Goal: Complete application form

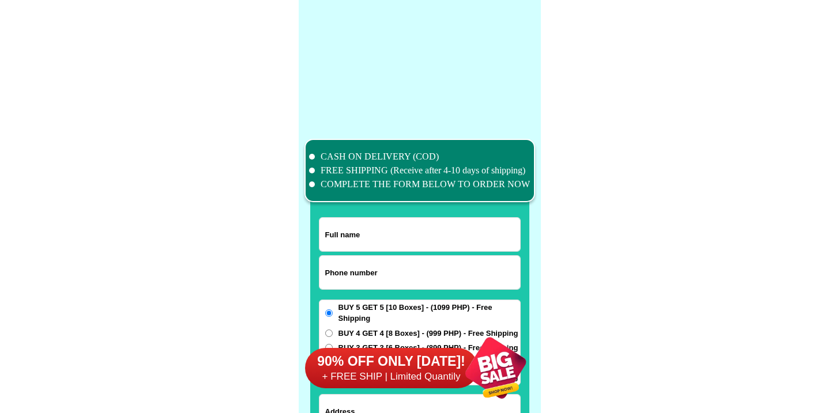
scroll to position [8963, 0]
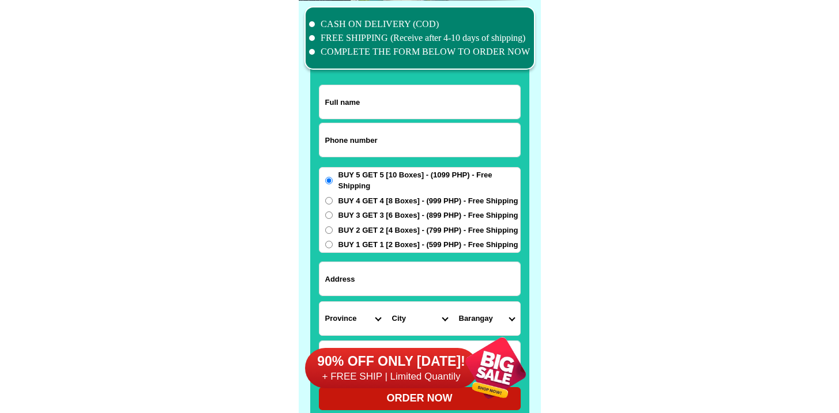
click at [374, 142] on input "Input phone_number" at bounding box center [419, 139] width 201 height 33
paste input "9563859775"
click at [329, 140] on input "0 9563859775" at bounding box center [419, 139] width 201 height 33
type input "09563859775"
click at [430, 101] on input "Input full_name" at bounding box center [419, 101] width 201 height 33
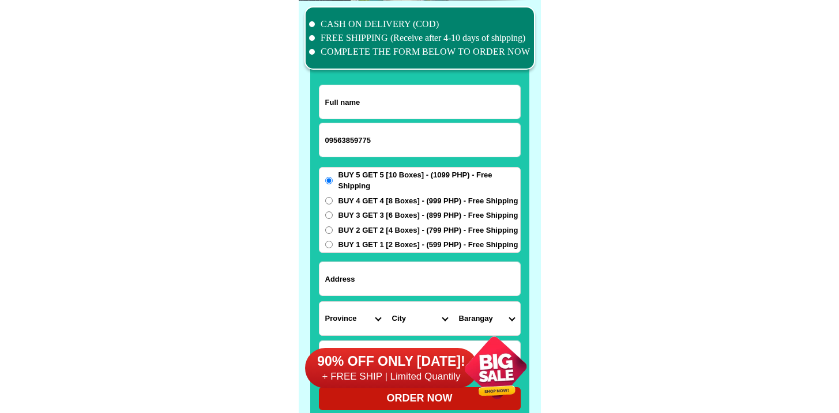
paste input "[PERSON_NAME]"
type input "[PERSON_NAME]"
click at [375, 277] on input "Input address" at bounding box center [419, 278] width 201 height 33
paste input "[STREET_ADDRESS][PERSON_NAME] 🇵🇭 3510 zip"
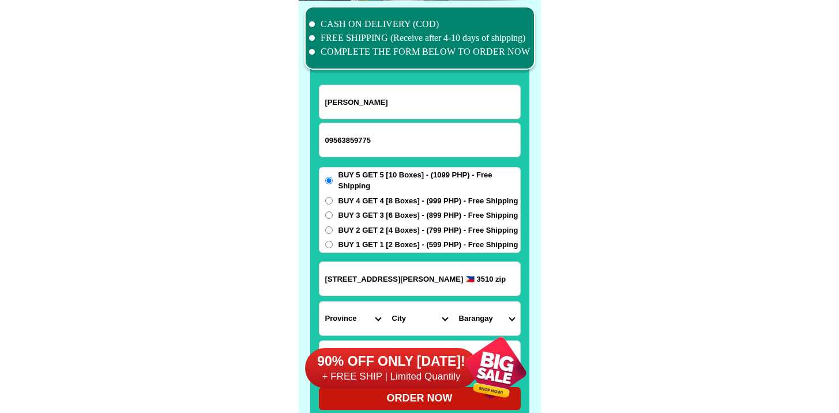
scroll to position [0, 67]
type input "[STREET_ADDRESS][PERSON_NAME] 🇵🇭 3510 zip"
click at [368, 311] on select "Province [GEOGRAPHIC_DATA] [GEOGRAPHIC_DATA] [GEOGRAPHIC_DATA] [GEOGRAPHIC_DATA…" at bounding box center [352, 318] width 67 height 33
select select "63_869"
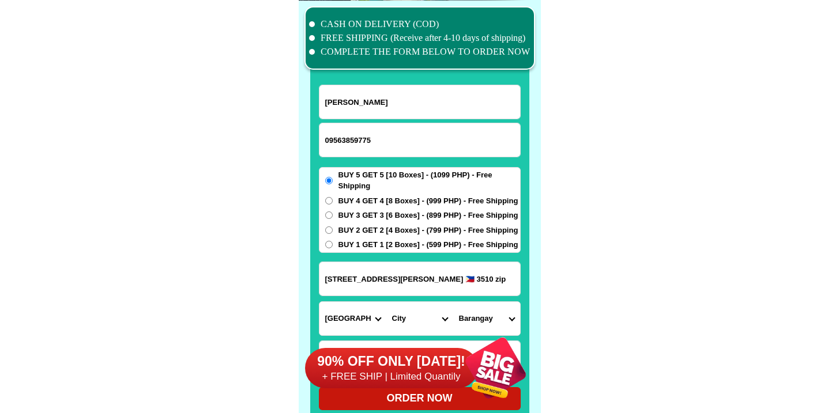
click at [319, 302] on select "Province [GEOGRAPHIC_DATA] [GEOGRAPHIC_DATA] [GEOGRAPHIC_DATA] [GEOGRAPHIC_DATA…" at bounding box center [352, 318] width 67 height 33
click at [408, 315] on select "City Abulug Allacapan Amulung [GEOGRAPHIC_DATA][PERSON_NAME] [GEOGRAPHIC_DATA] …" at bounding box center [419, 318] width 67 height 33
select select "63_8696237"
click at [386, 302] on select "City Abulug Allacapan Amulung [GEOGRAPHIC_DATA][PERSON_NAME] [GEOGRAPHIC_DATA] …" at bounding box center [419, 318] width 67 height 33
click at [477, 315] on select "Barangay Abagao Afunan cabayu Agusi Alilinu [PERSON_NAME] Bantay Bulala Casili …" at bounding box center [486, 318] width 67 height 33
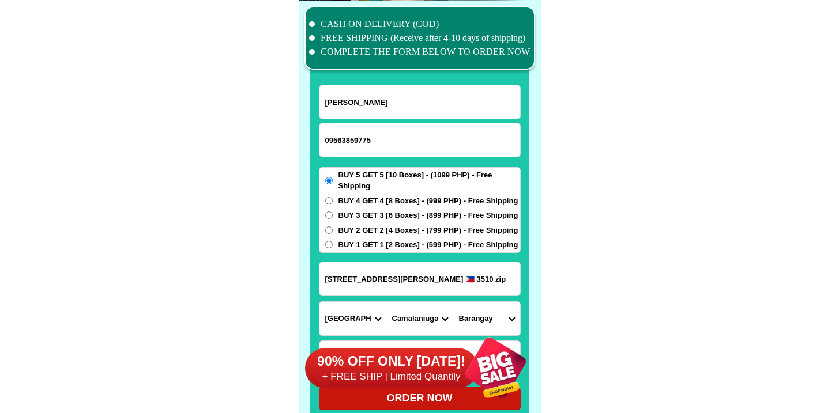
select select "63_8696237540"
click at [453, 302] on select "Barangay Abagao Afunan cabayu Agusi Alilinu [PERSON_NAME] Bantay Bulala Casili …" at bounding box center [486, 318] width 67 height 33
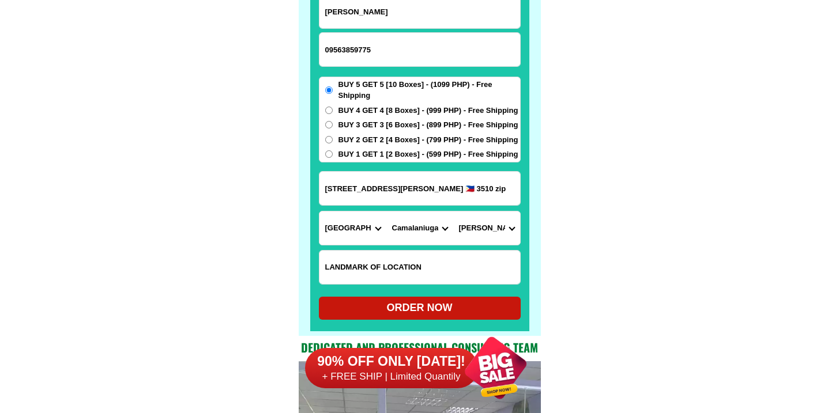
scroll to position [9054, 0]
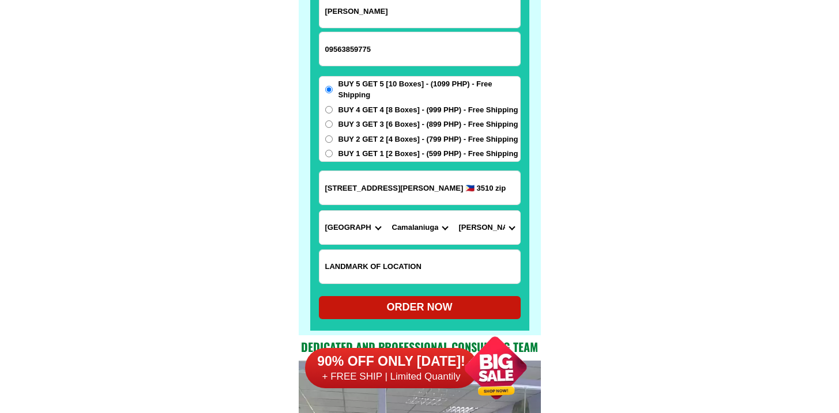
click at [397, 310] on div "ORDER NOW" at bounding box center [420, 308] width 202 height 16
radio input "true"
